Goal: Contribute content

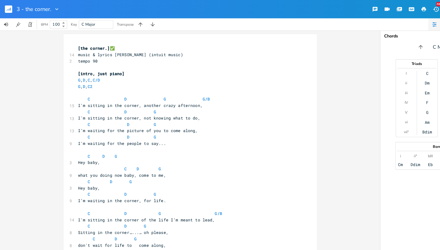
scroll to position [0, 2]
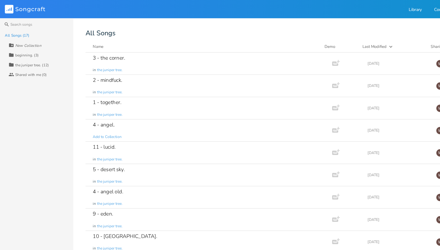
click at [140, 94] on div "1 - together. in the juniper tree." at bounding box center [181, 94] width 201 height 19
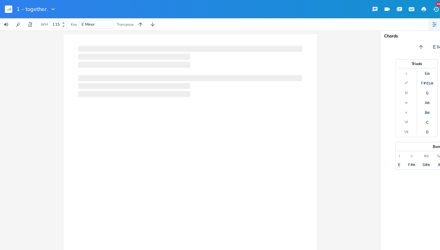
click at [179, 165] on div at bounding box center [167, 149] width 222 height 238
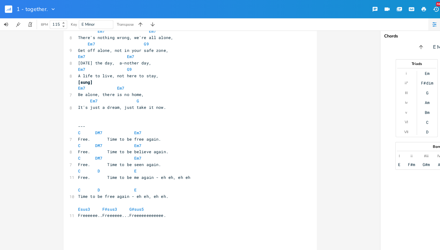
scroll to position [394, 0]
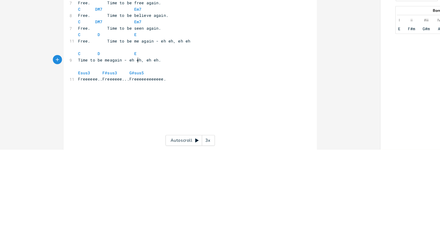
type textarea "me"
type textarea "free"
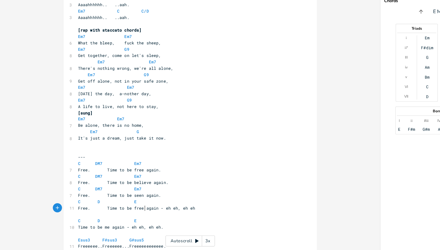
scroll to position [330, 0]
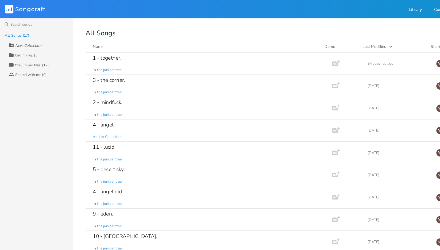
click at [163, 102] on div "2 - mindfuck. in the juniper tree." at bounding box center [181, 94] width 201 height 19
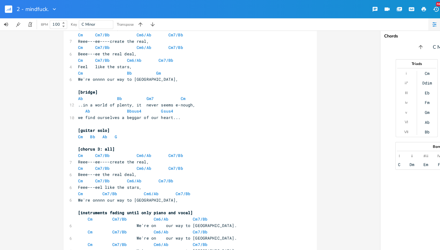
scroll to position [362, 0]
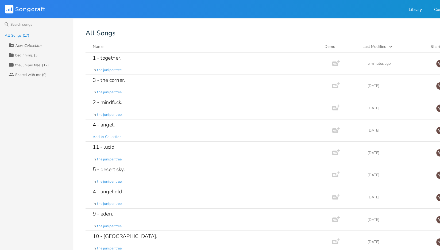
click at [134, 71] on div "3 - the corner. in the juniper tree." at bounding box center [181, 75] width 201 height 19
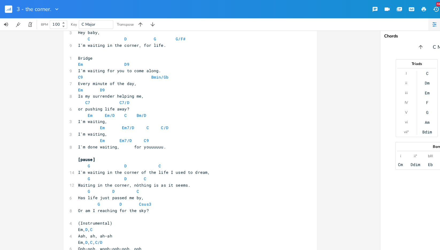
scroll to position [256, 0]
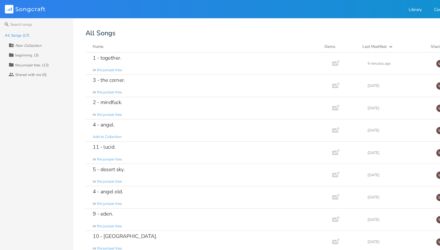
click at [151, 119] on div "4 - angel. Add to Collection" at bounding box center [181, 114] width 201 height 19
click at [151, 153] on div "5 - desert sky. in the juniper tree." at bounding box center [181, 153] width 201 height 19
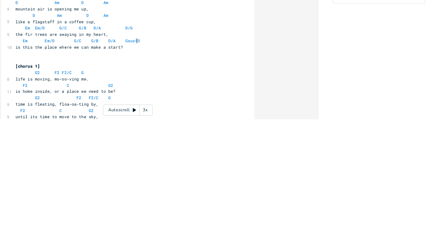
scroll to position [0, 2]
type textarea "5"
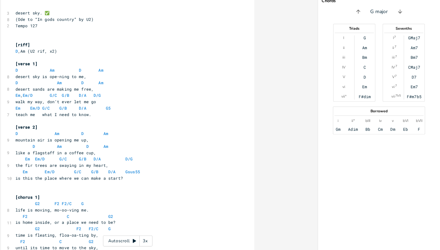
scroll to position [0, 0]
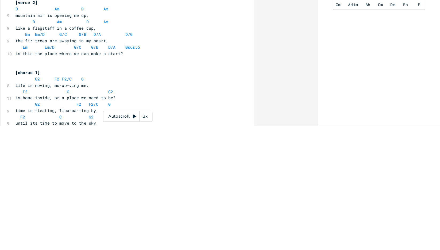
type textarea "​9"
type textarea "sus5 9"
type textarea "+0"
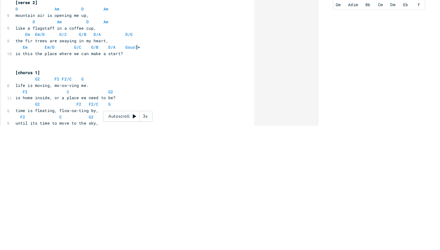
type textarea "9"
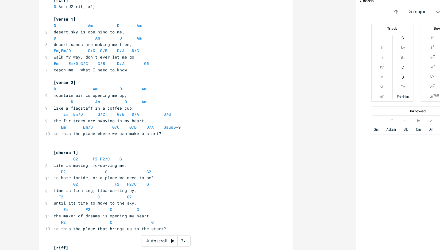
scroll to position [0, 0]
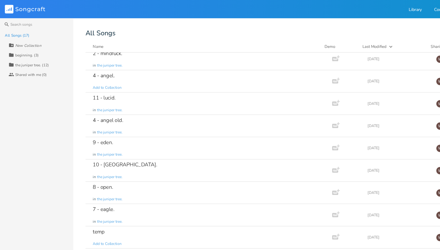
scroll to position [65, 0]
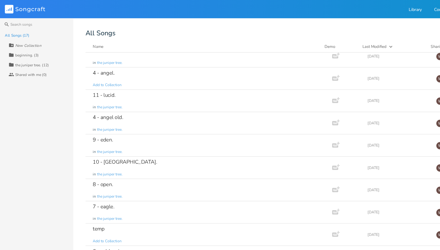
click at [159, 173] on div "8 - open. in the juniper tree." at bounding box center [181, 166] width 201 height 19
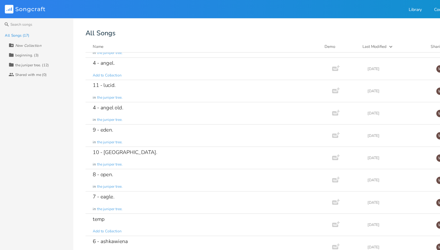
scroll to position [84, 0]
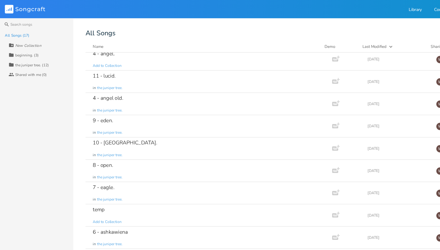
scroll to position [81, 0]
click at [154, 205] on div "6 - ashkawiena in the juniper tree." at bounding box center [181, 208] width 201 height 19
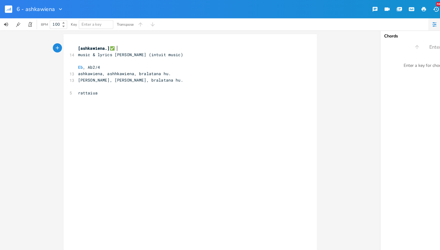
click at [385, 129] on div "Chords Enter a key Enter a key for chord recommendations." at bounding box center [386, 138] width 107 height 223
